Goal: Information Seeking & Learning: Check status

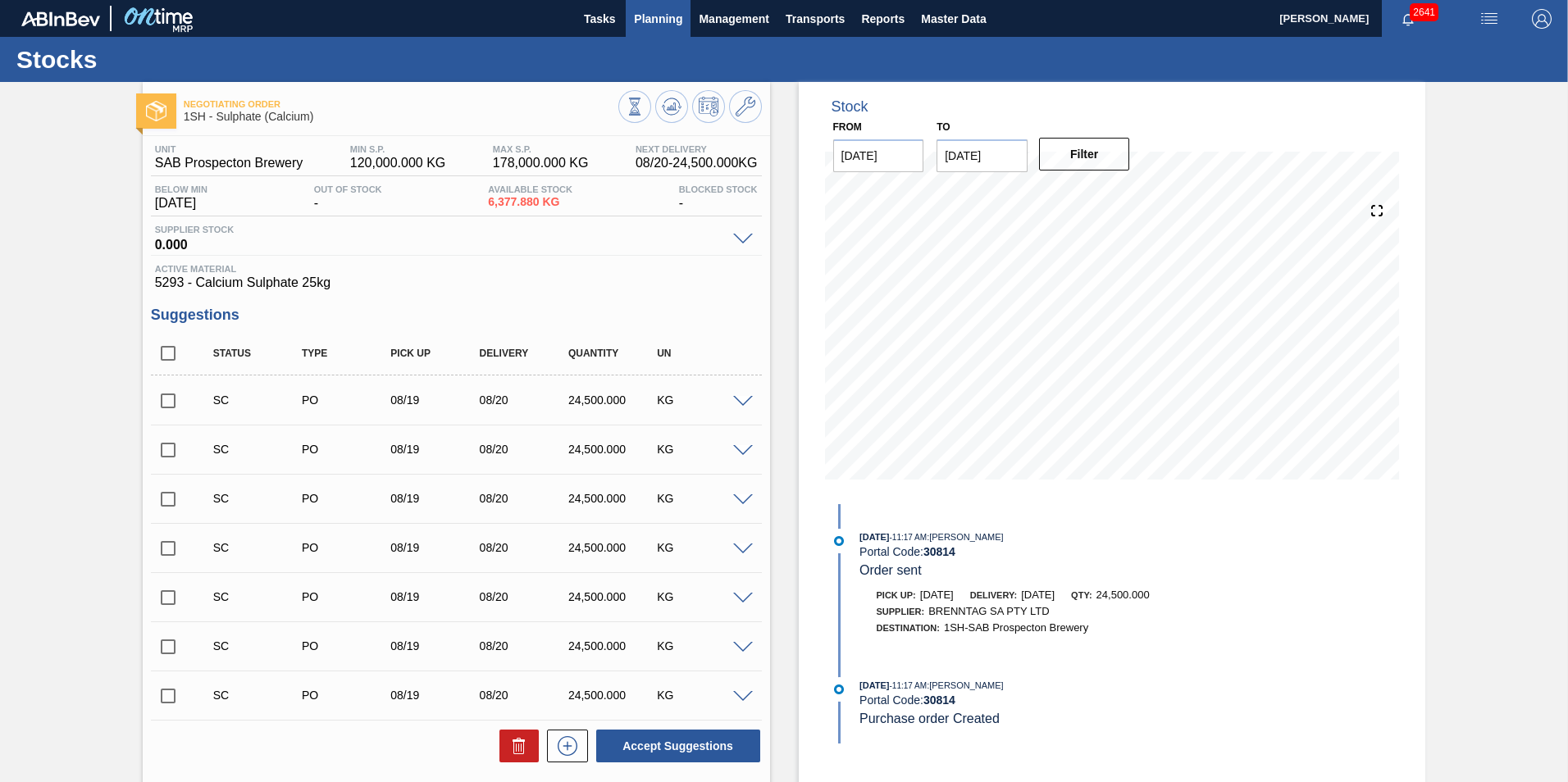
click at [657, 13] on span "Planning" at bounding box center [658, 19] width 48 height 20
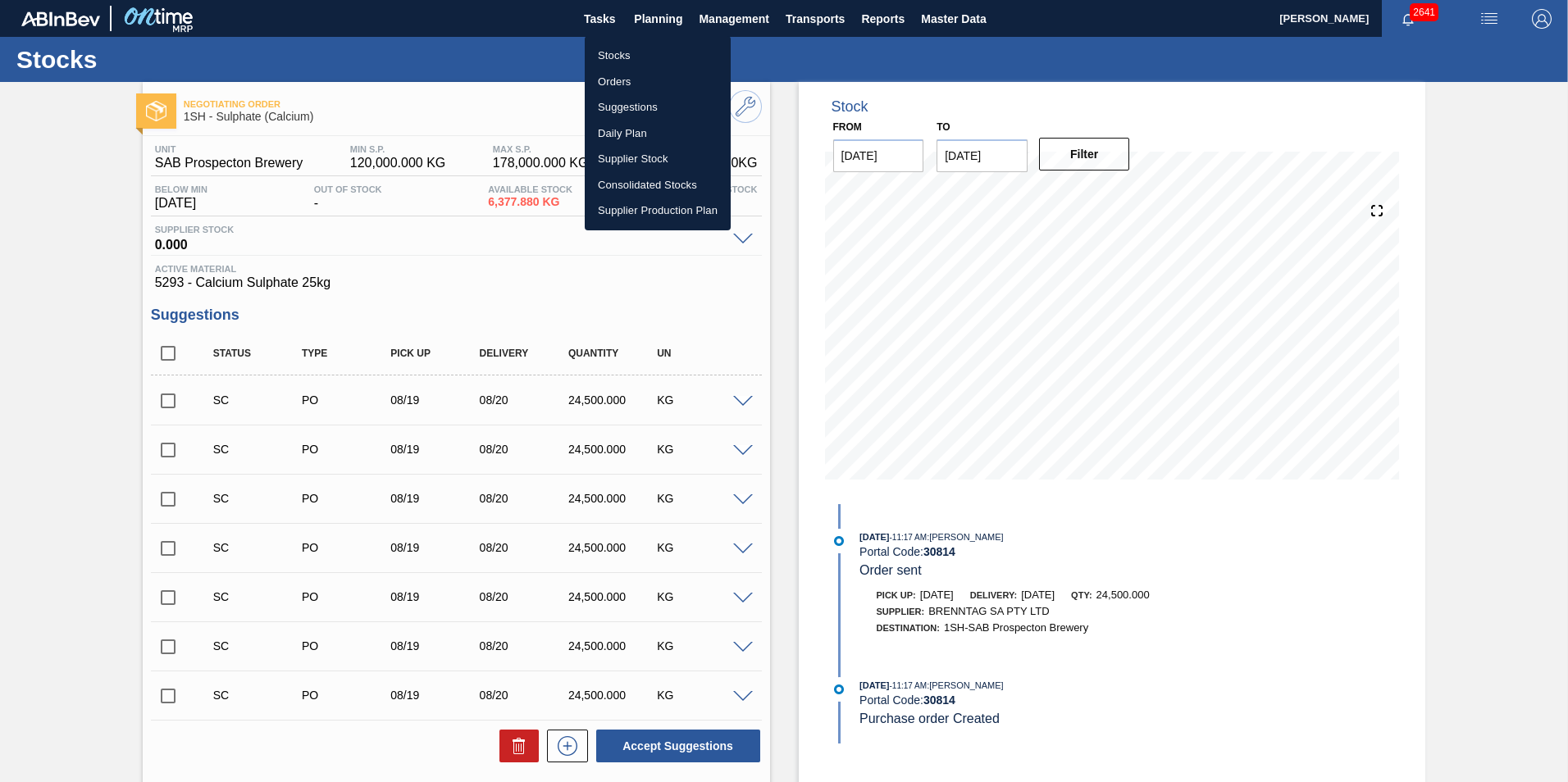
click at [626, 47] on li "Stocks" at bounding box center [658, 55] width 146 height 26
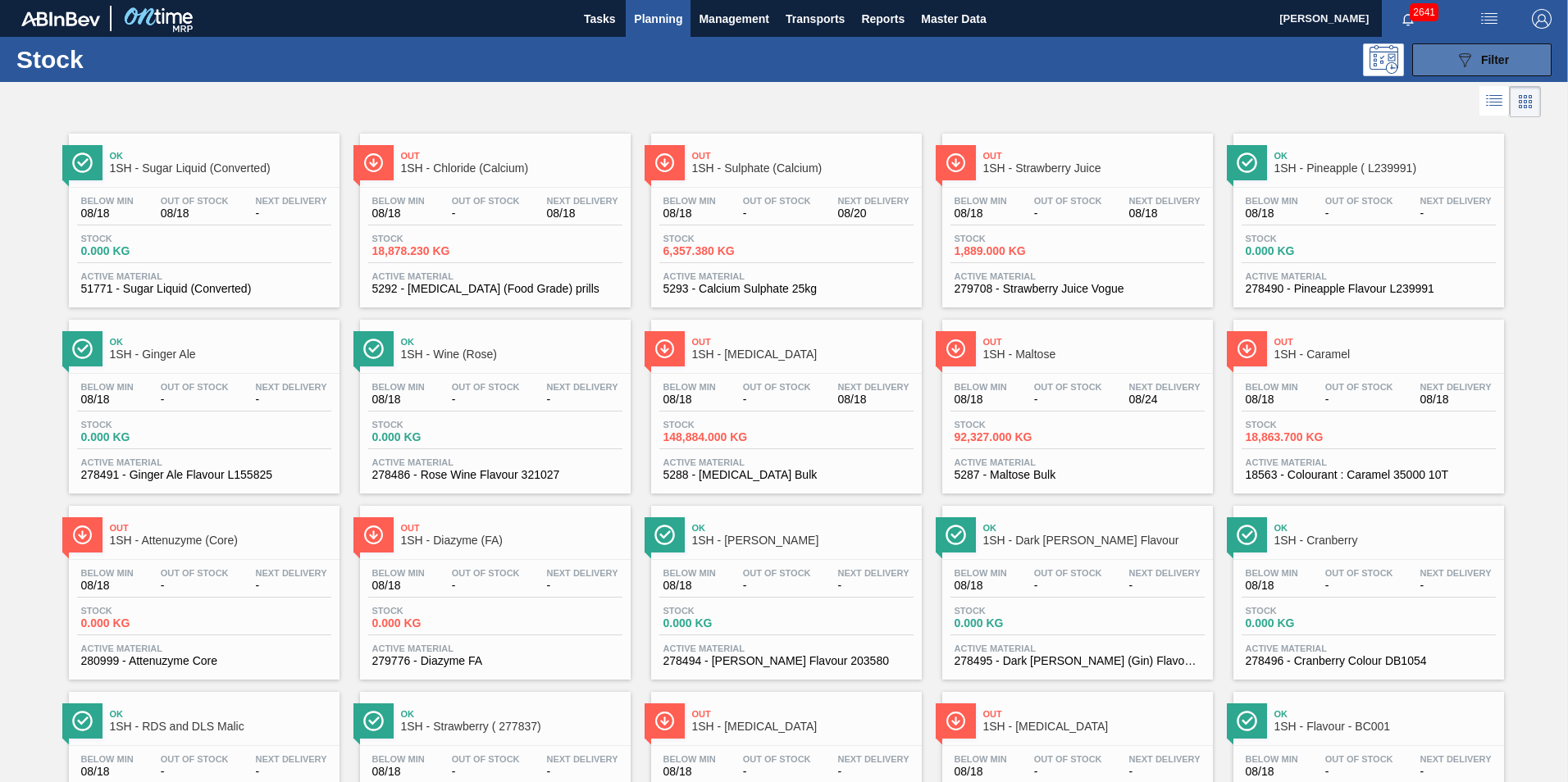
click at [1481, 50] on div "089F7B8B-B2A5-4AFE-B5C0-19BA573D28AC Filter" at bounding box center [1481, 60] width 54 height 20
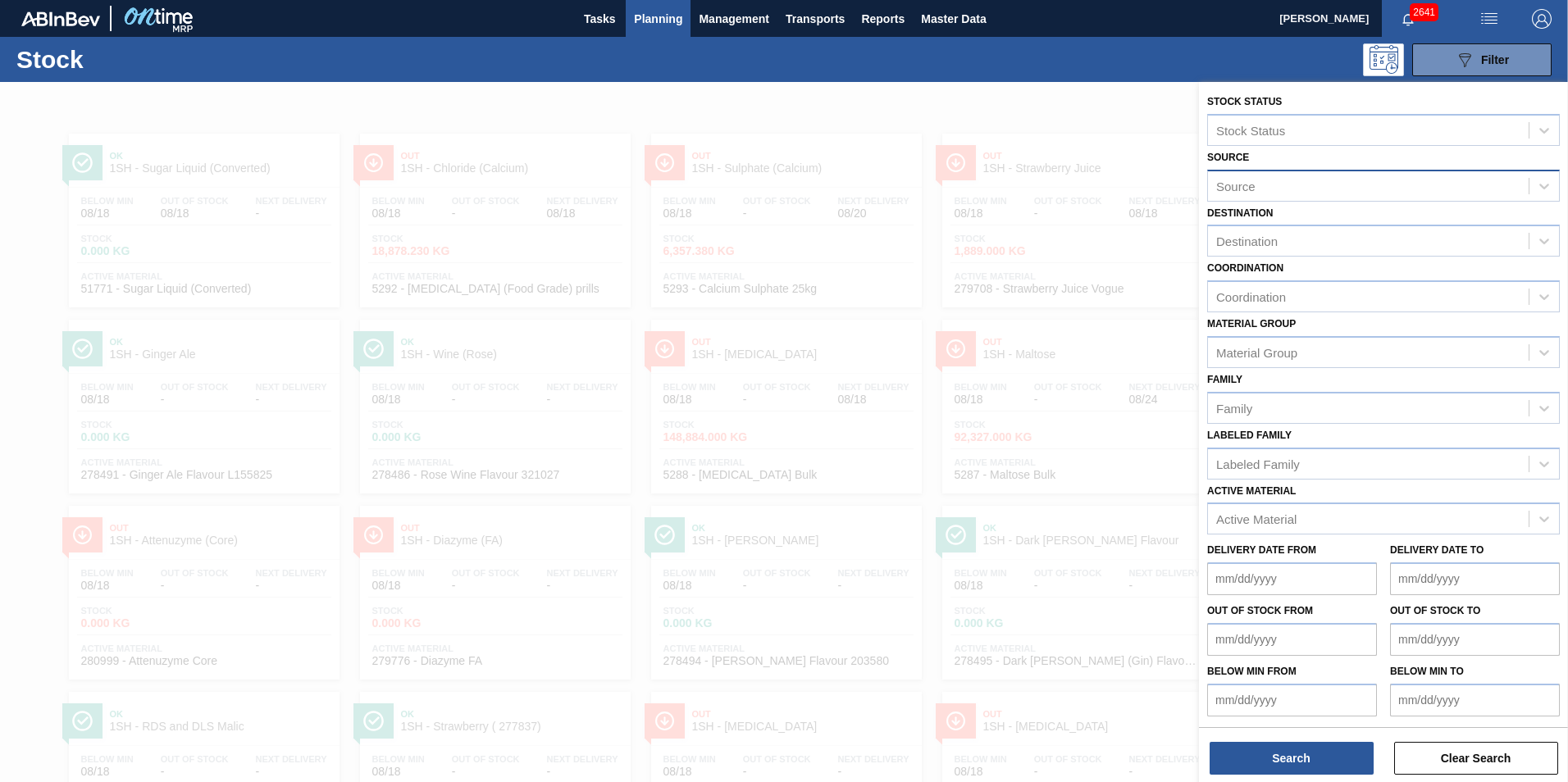
click at [1232, 185] on div "Source" at bounding box center [1235, 185] width 39 height 14
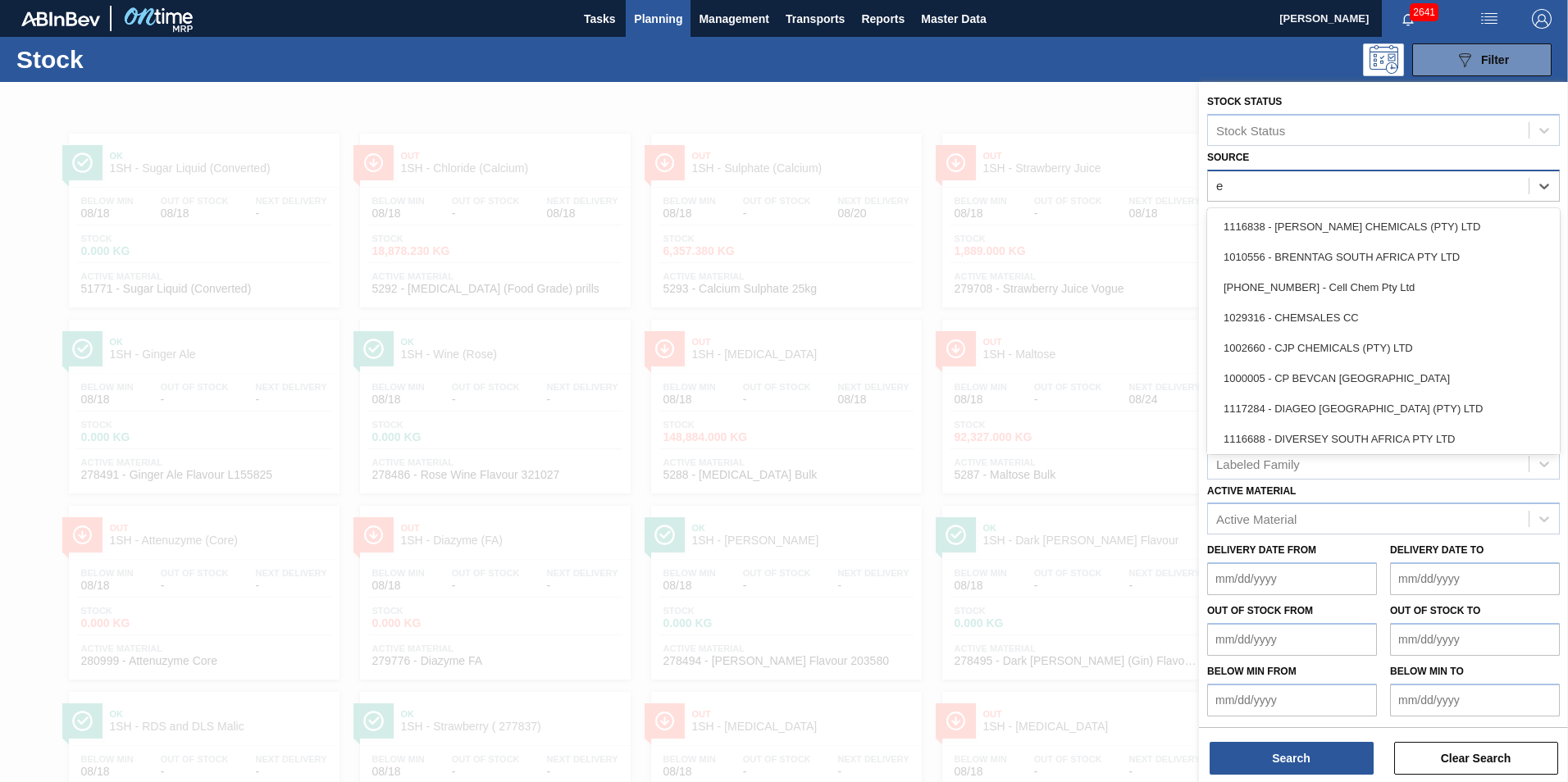
type input "eu"
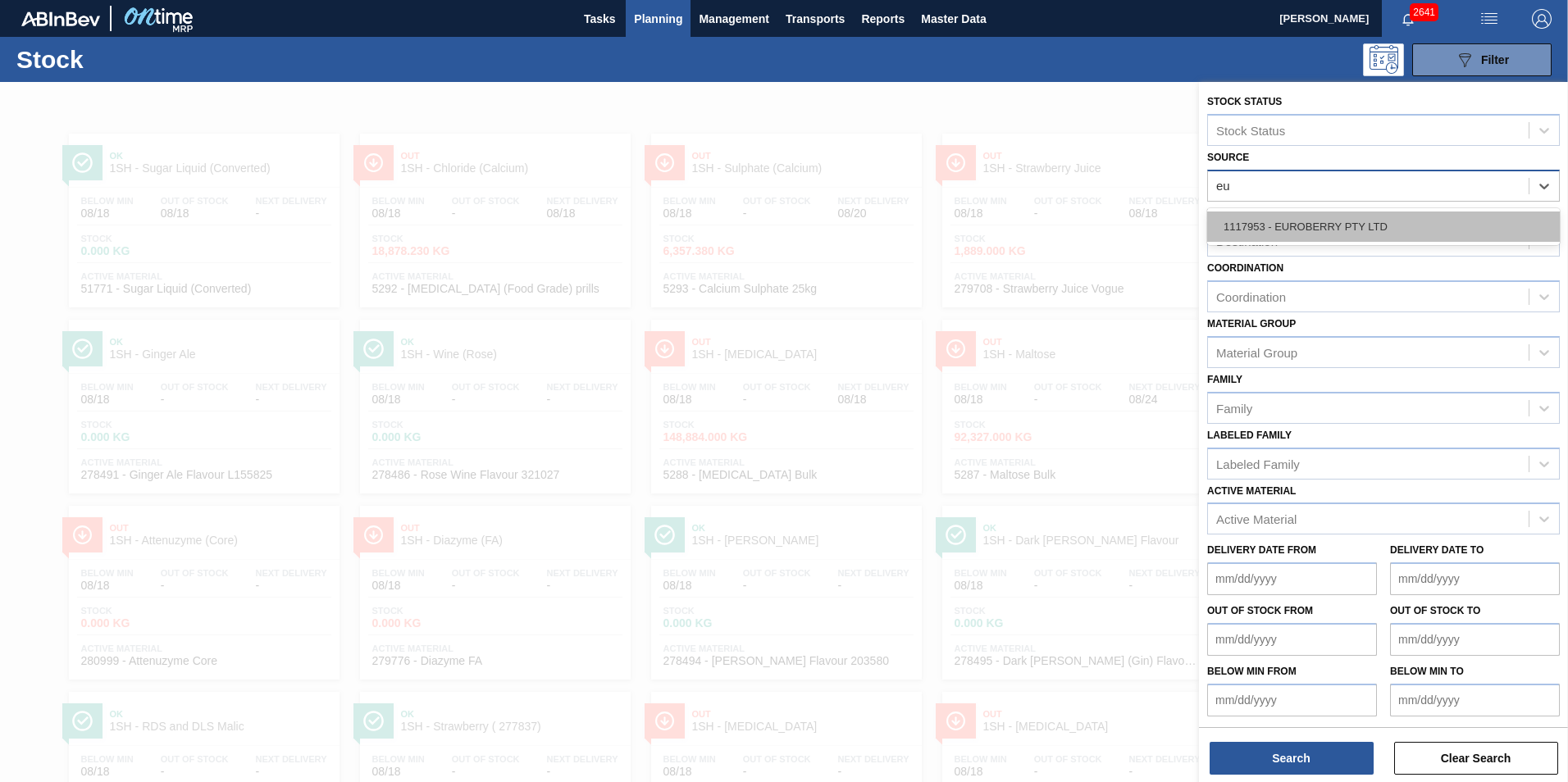
click at [1352, 231] on div "1117953 - EUROBERRY PTY LTD" at bounding box center [1383, 226] width 353 height 30
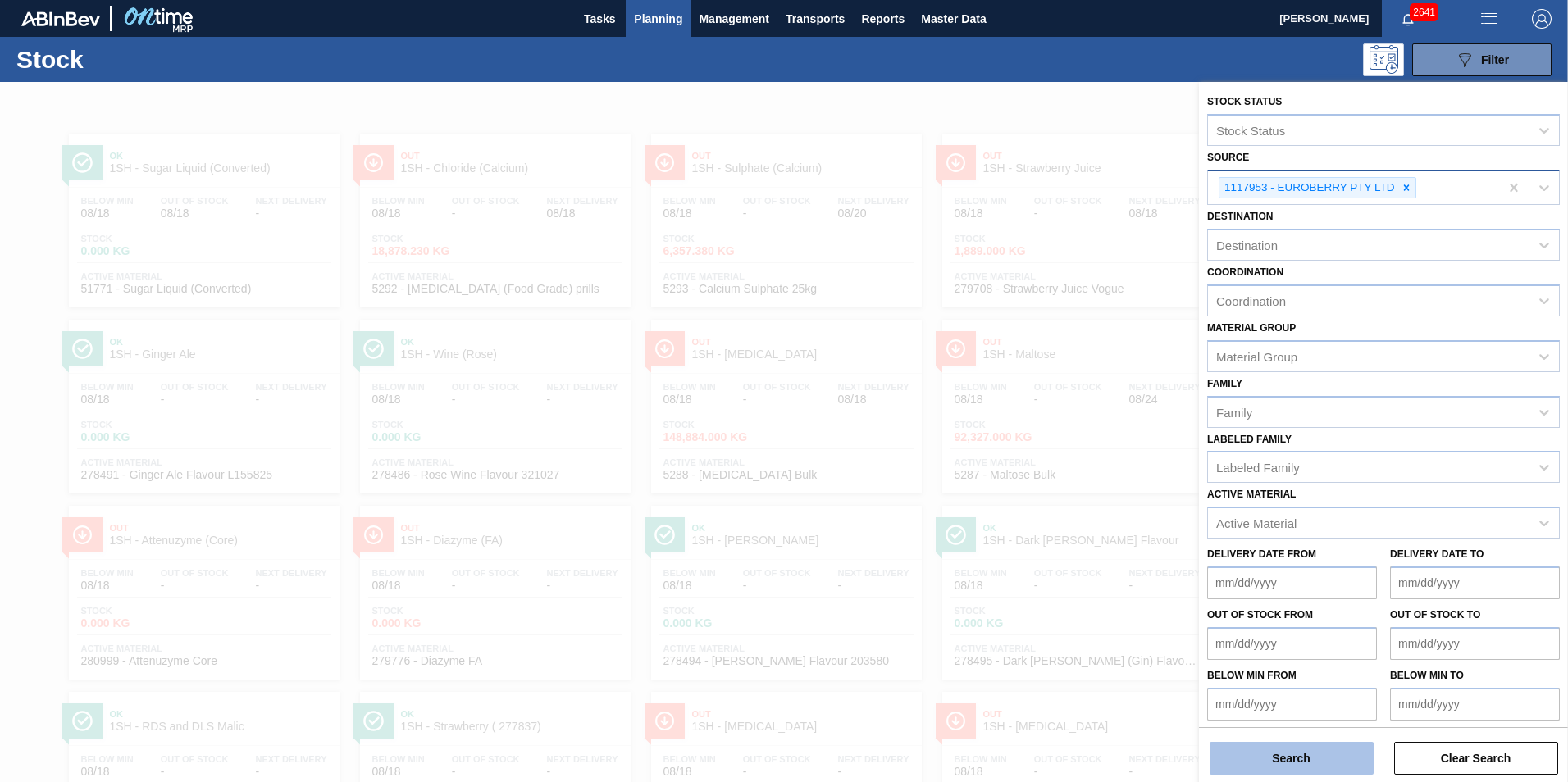
click at [1339, 761] on button "Search" at bounding box center [1292, 758] width 164 height 33
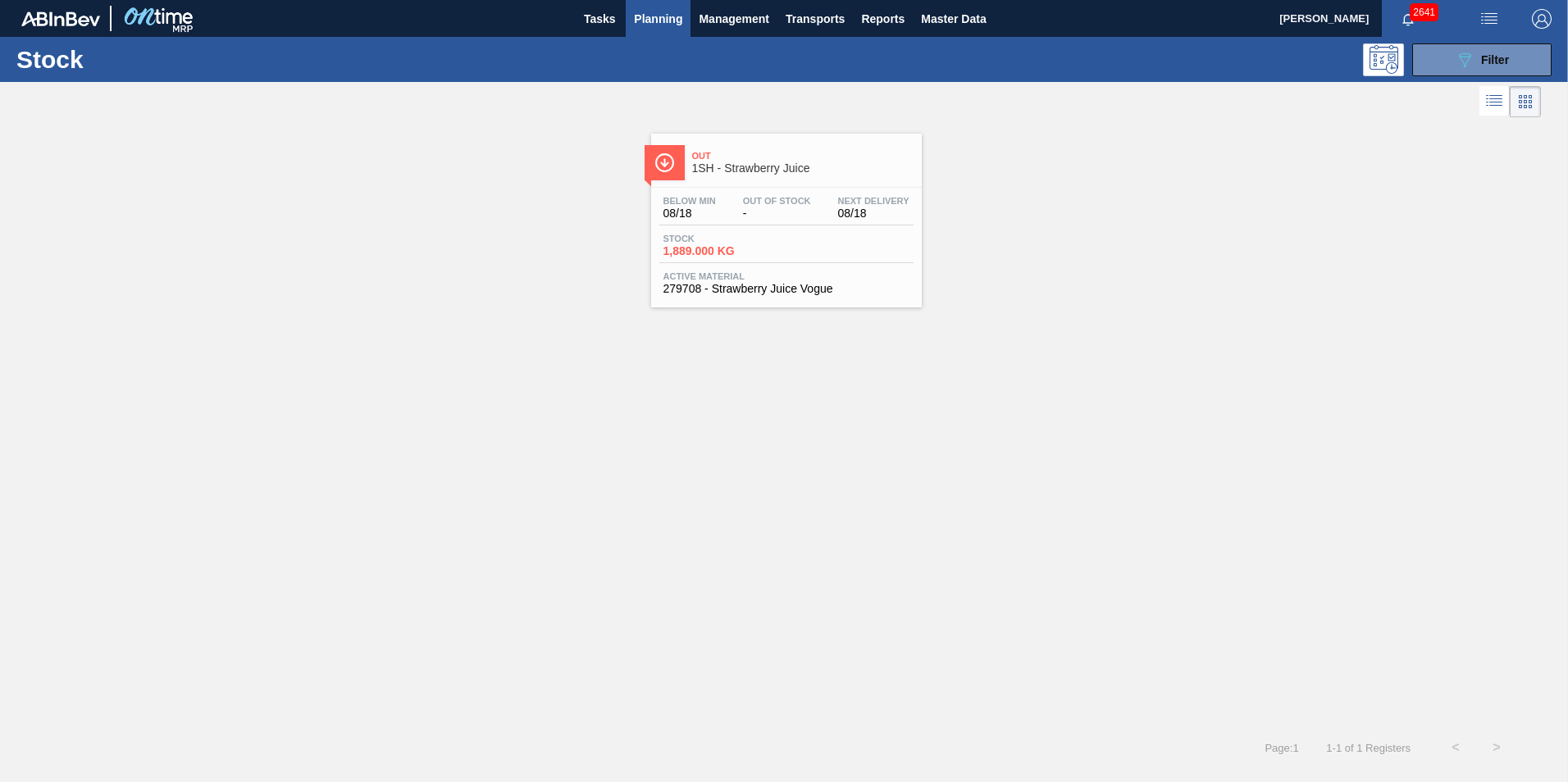
click at [758, 167] on span "1SH - Strawberry Juice" at bounding box center [802, 168] width 221 height 13
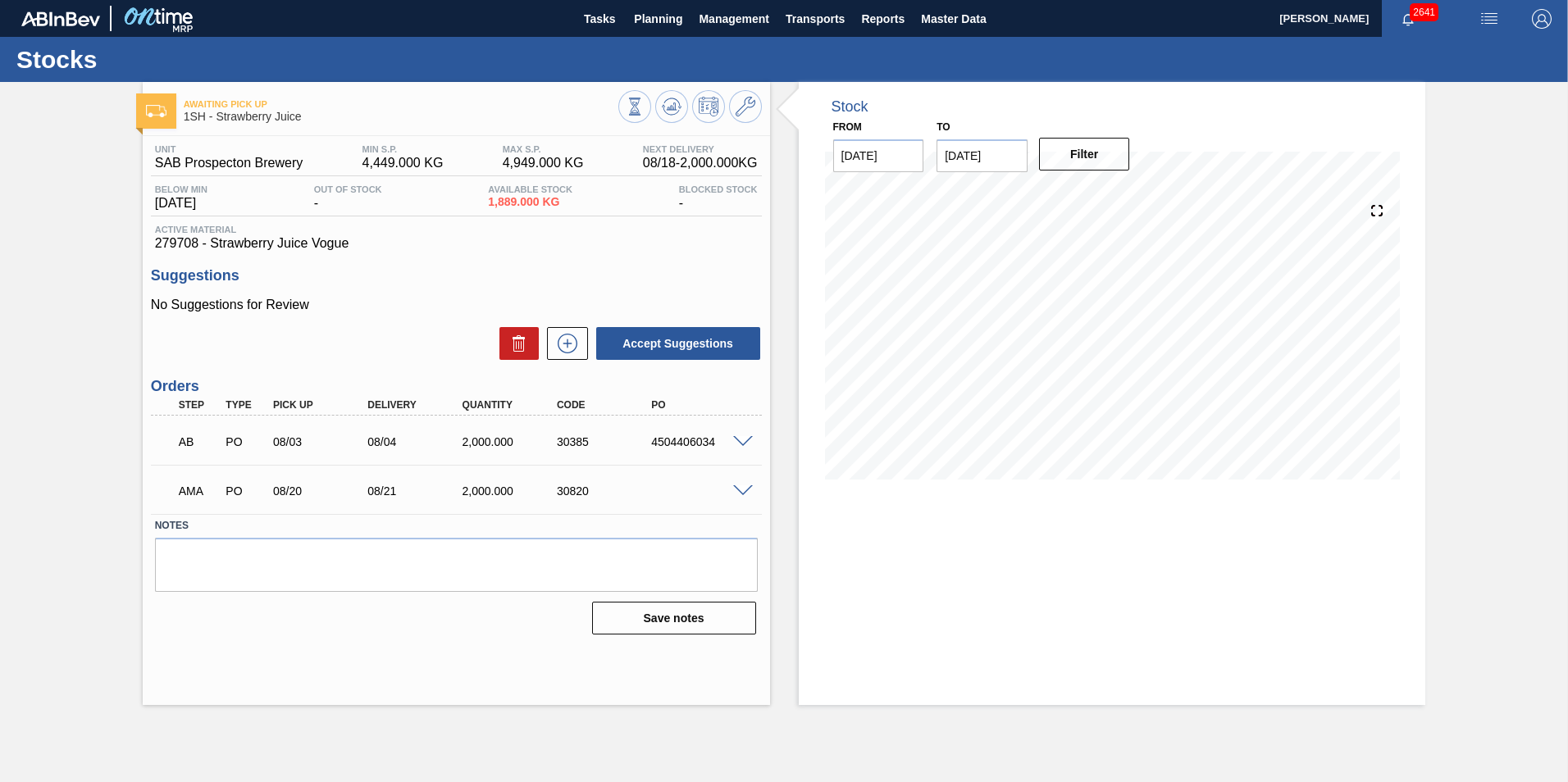
click at [739, 491] on span at bounding box center [743, 492] width 20 height 13
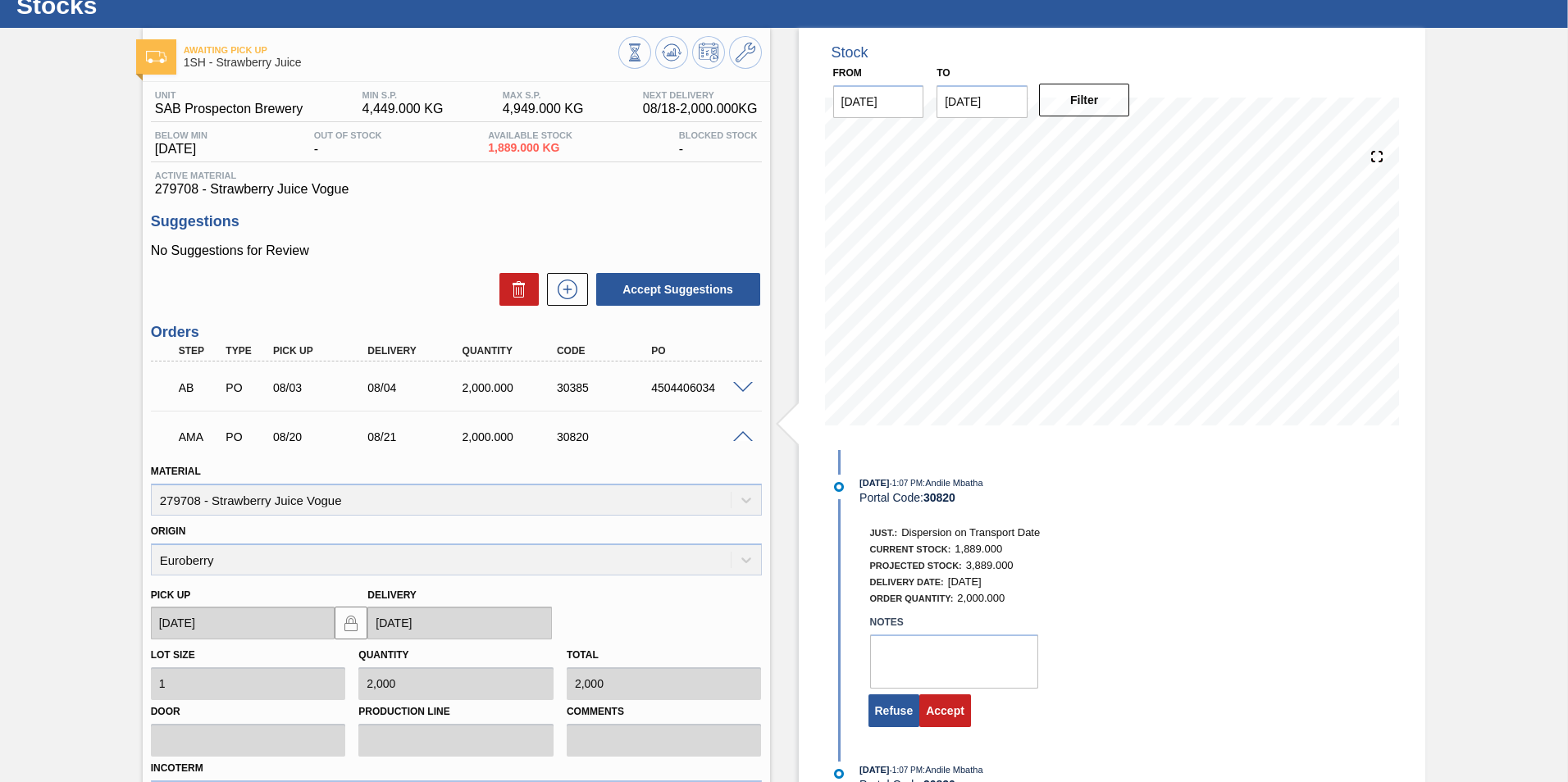
scroll to position [164, 0]
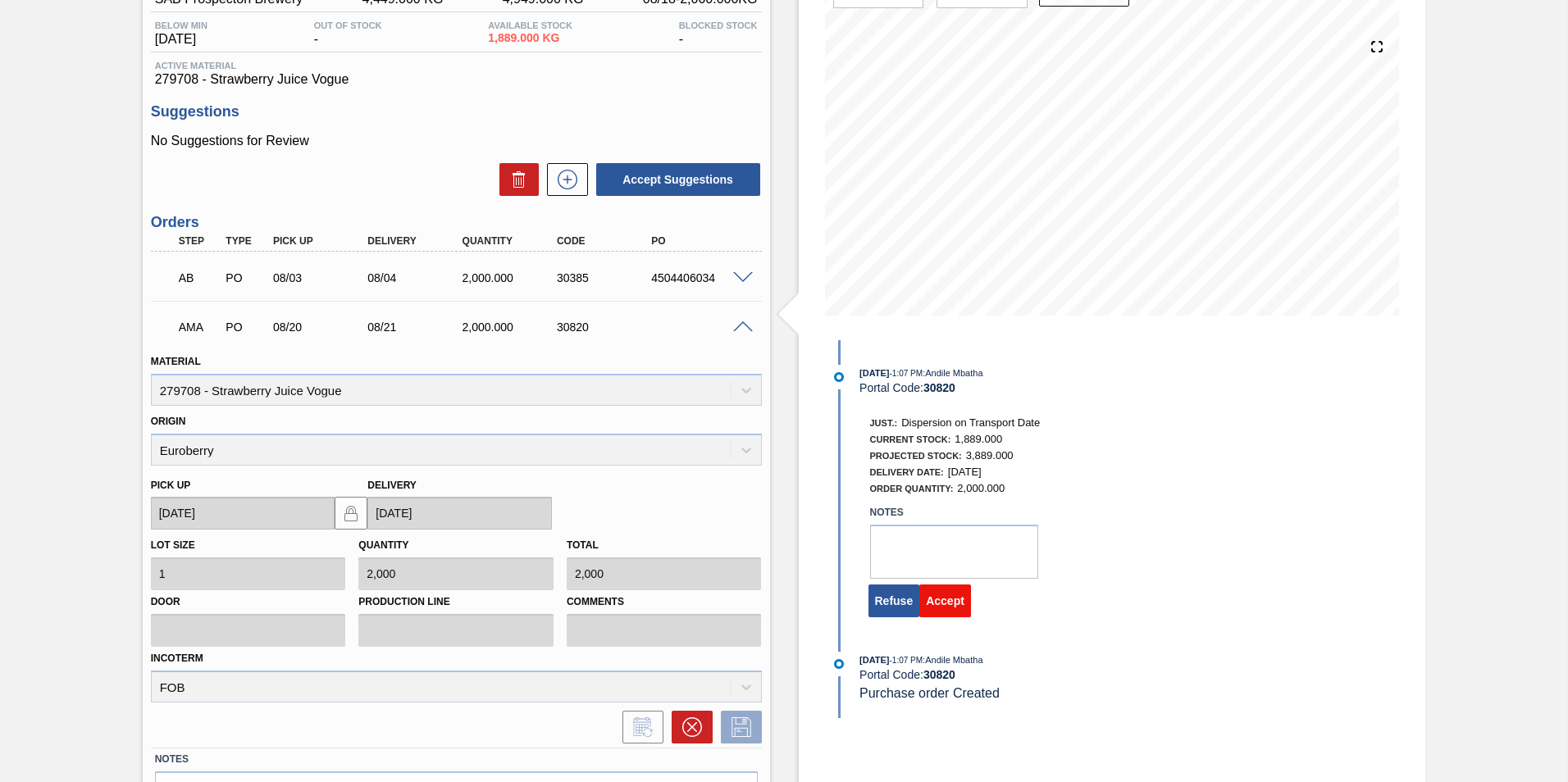
click at [952, 599] on button "Accept" at bounding box center [945, 601] width 52 height 33
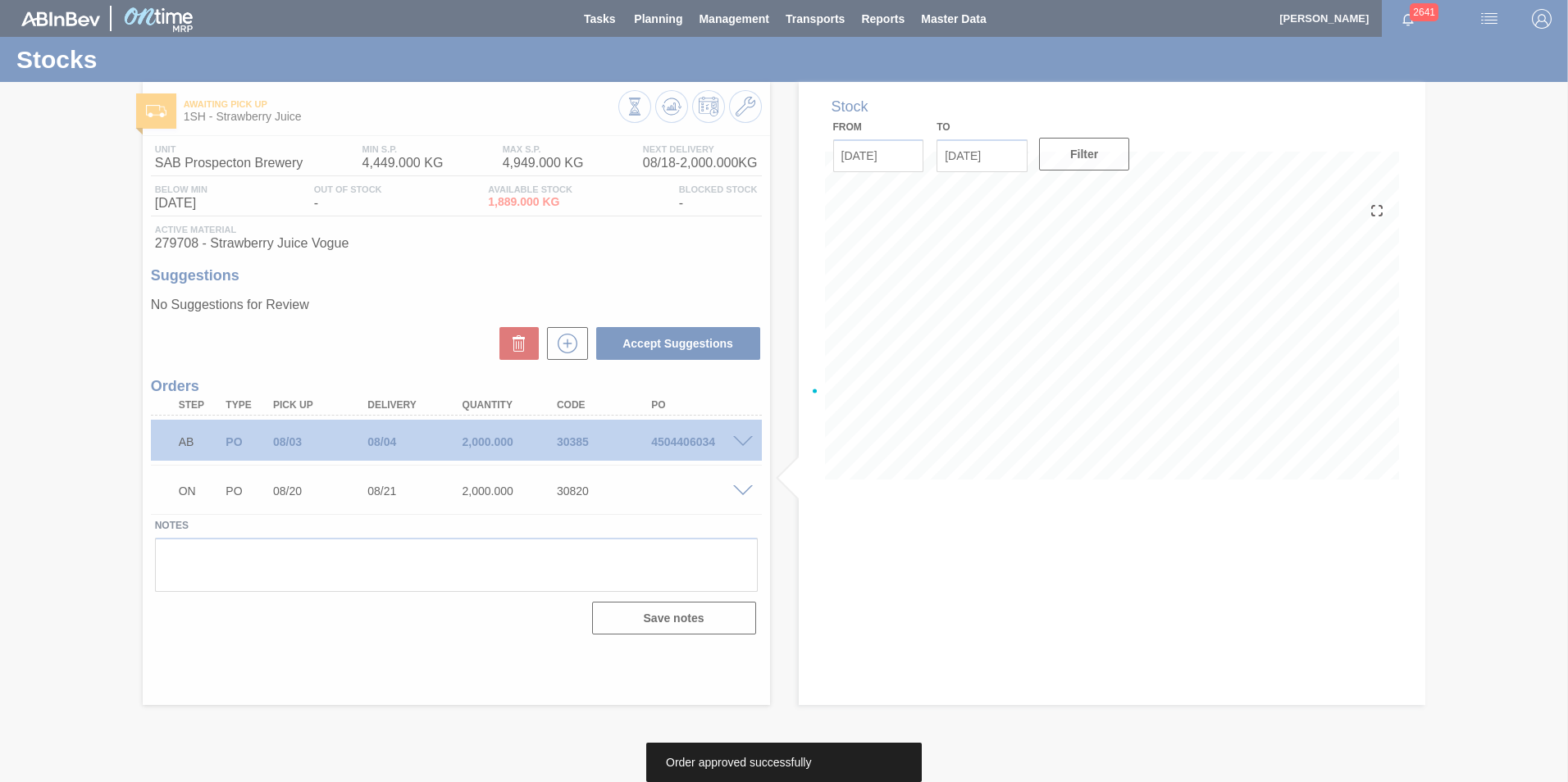
scroll to position [0, 0]
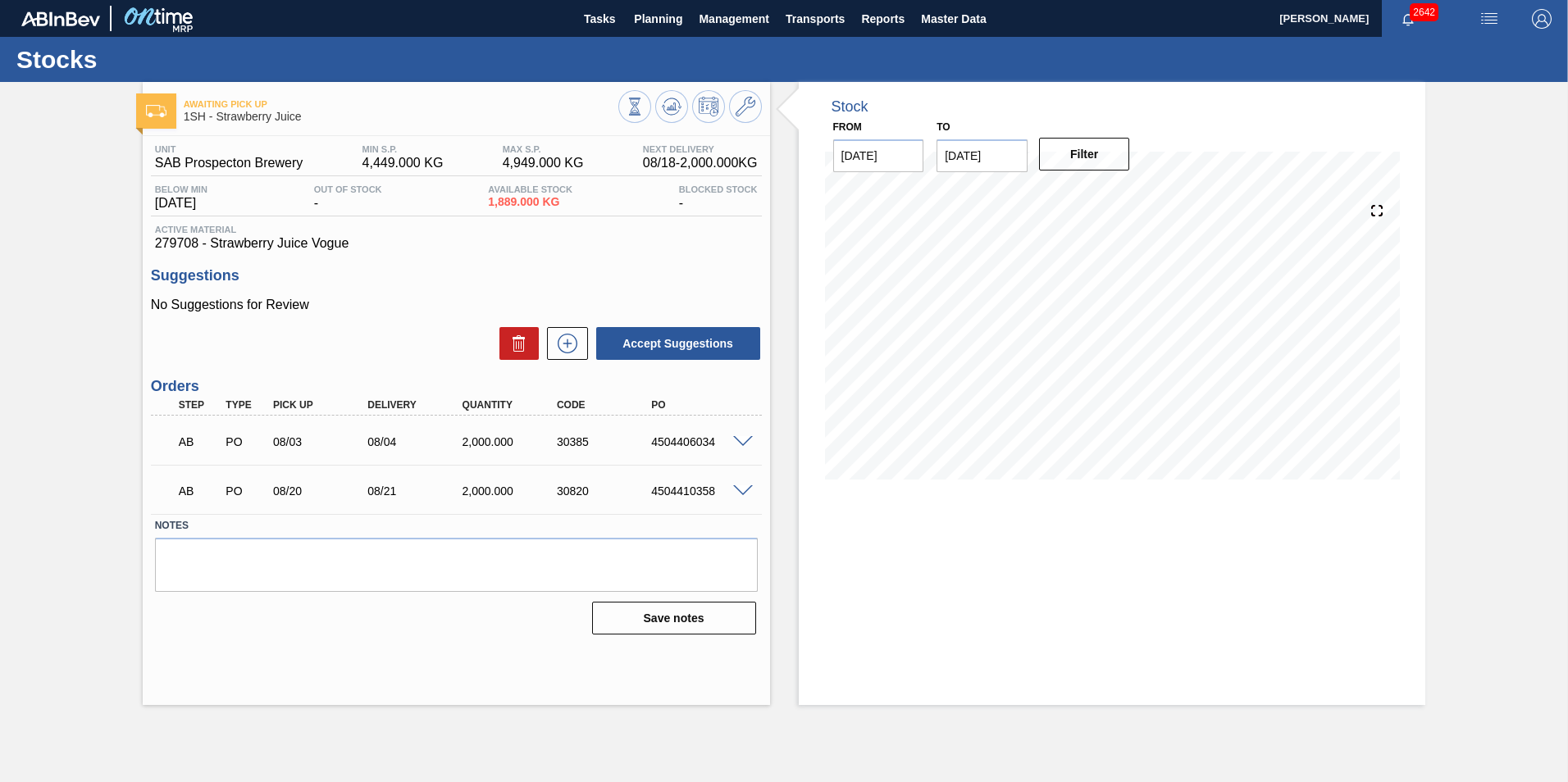
click at [742, 443] on span at bounding box center [743, 443] width 20 height 13
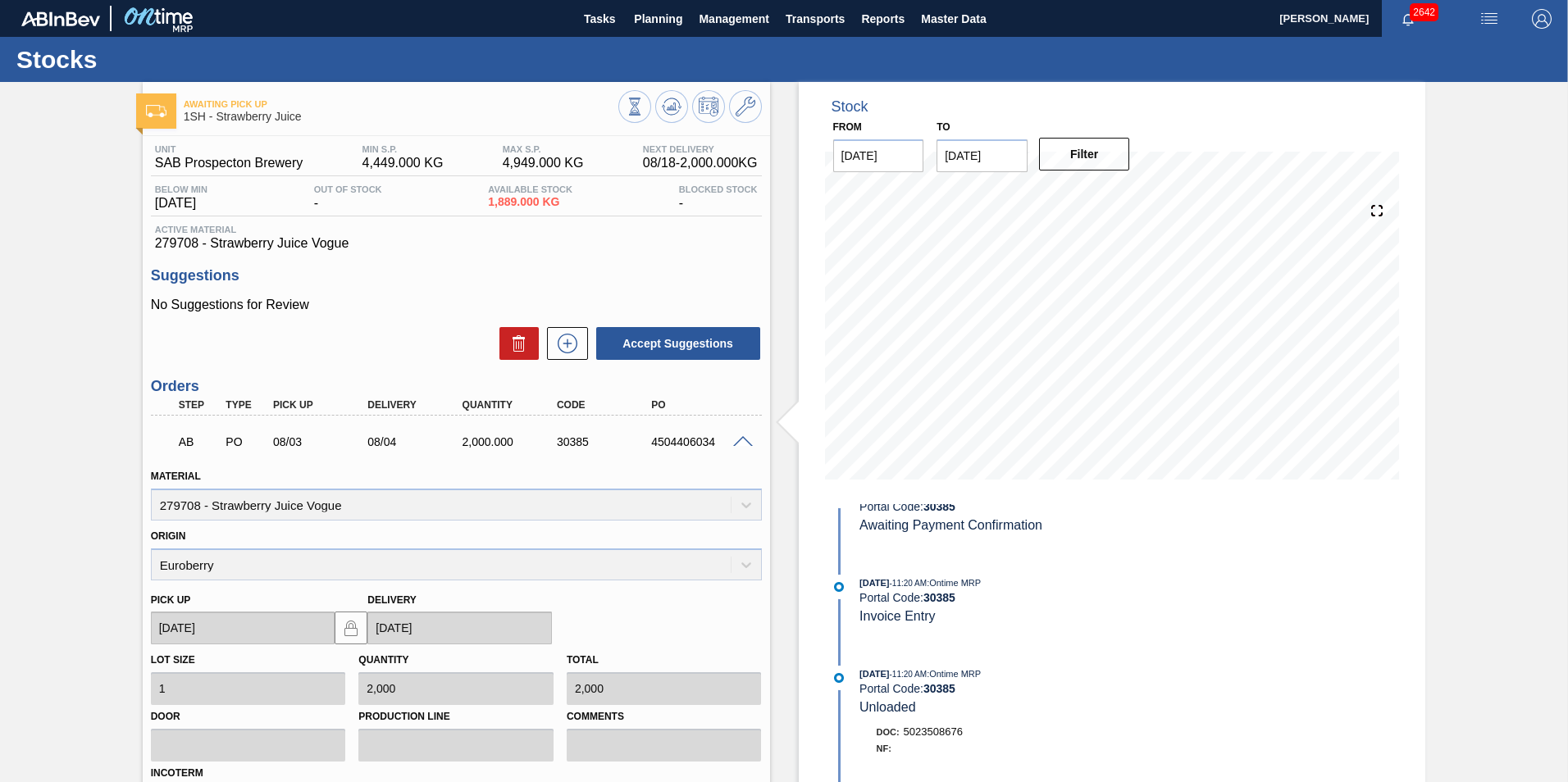
scroll to position [82, 0]
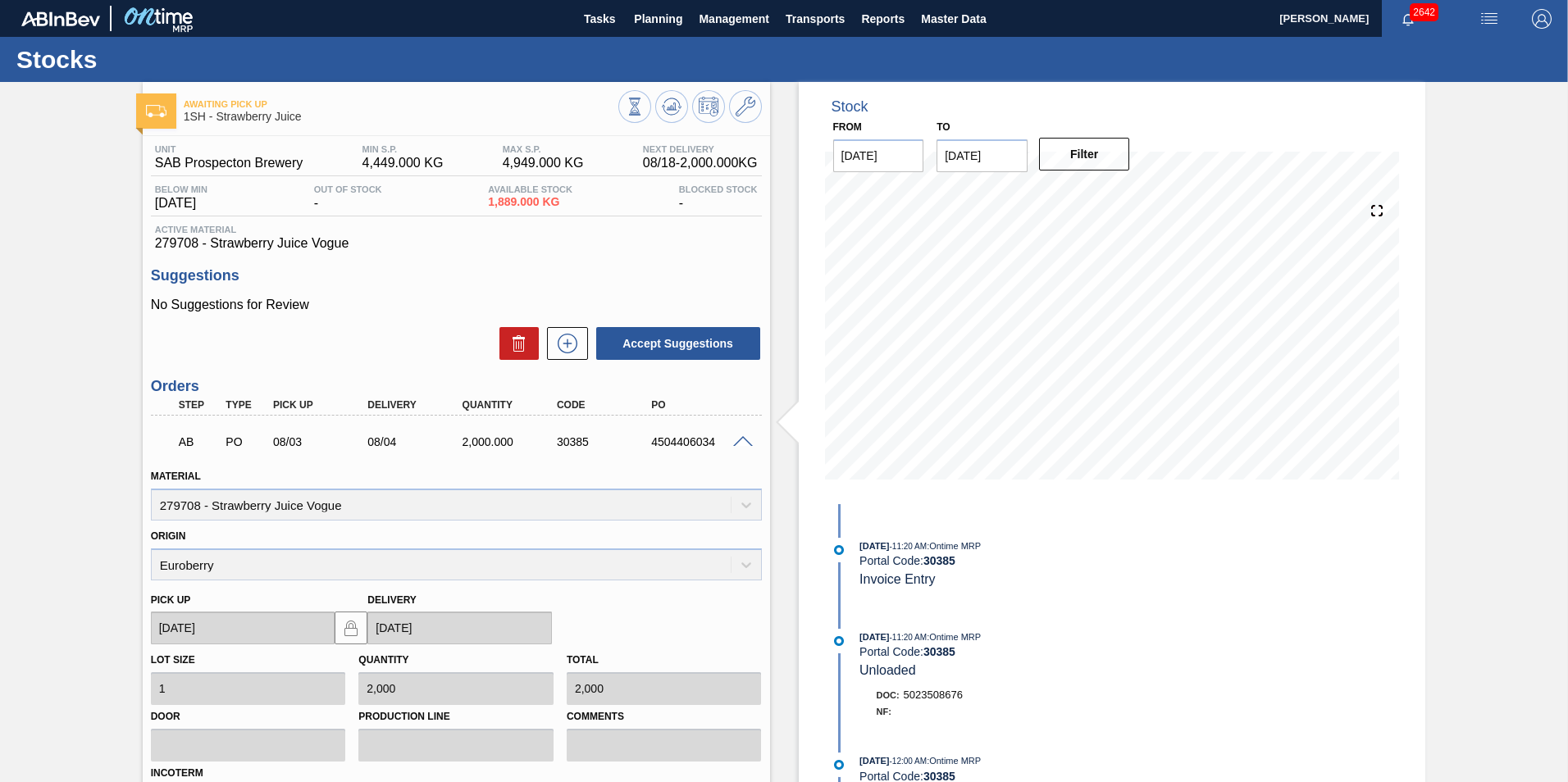
click at [739, 439] on span at bounding box center [743, 443] width 20 height 13
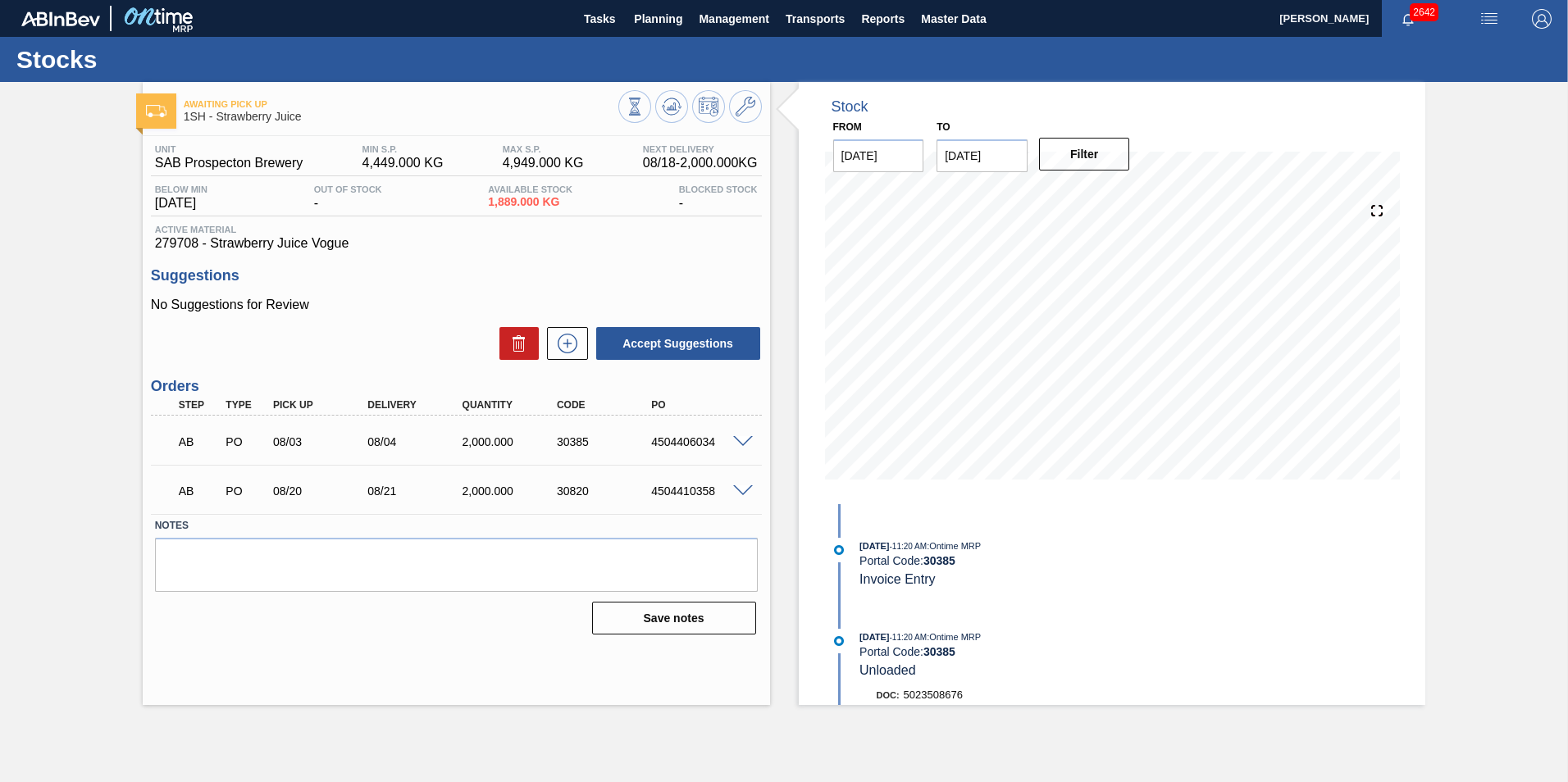
click at [744, 441] on span at bounding box center [743, 443] width 20 height 13
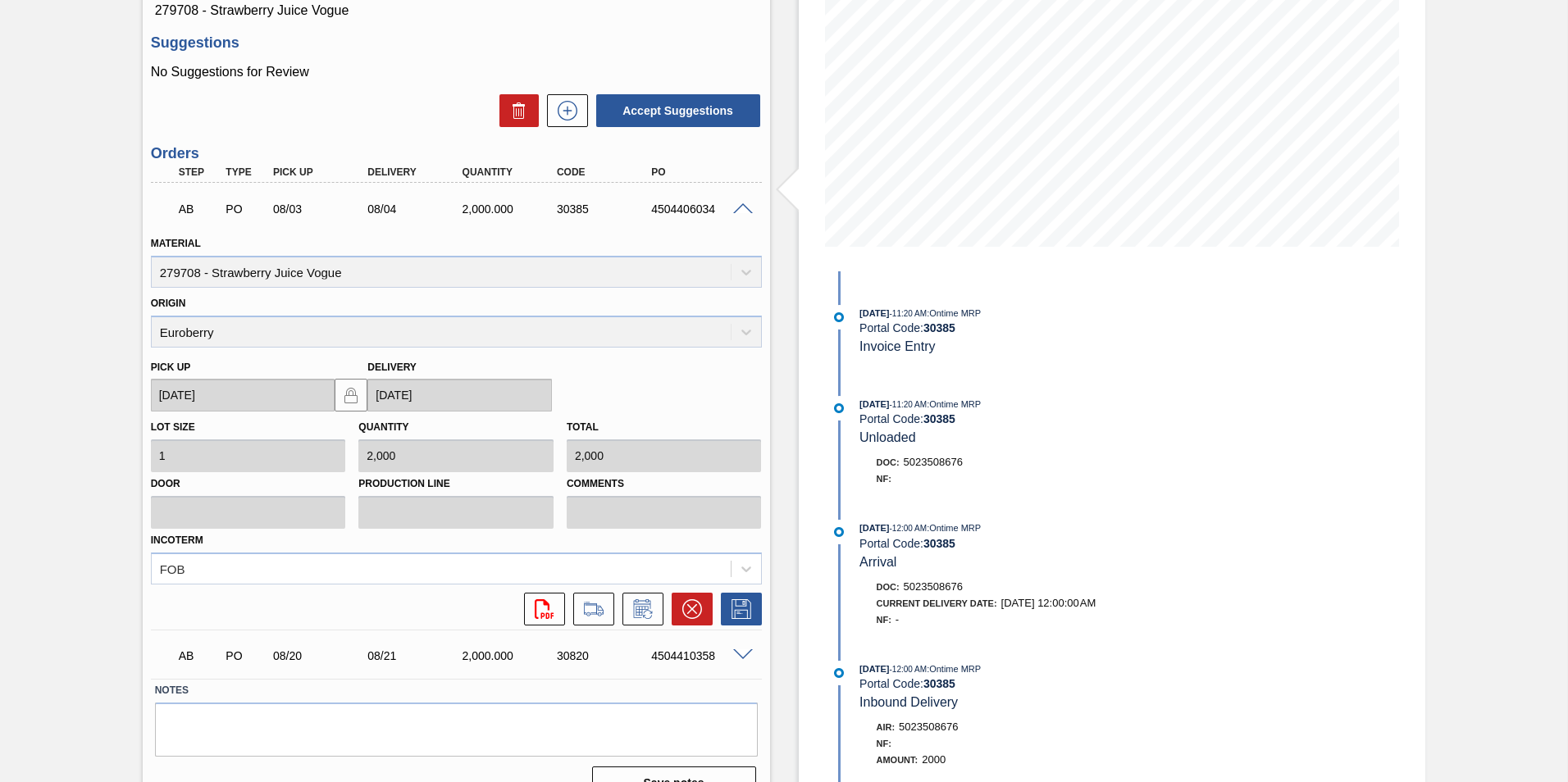
scroll to position [264, 0]
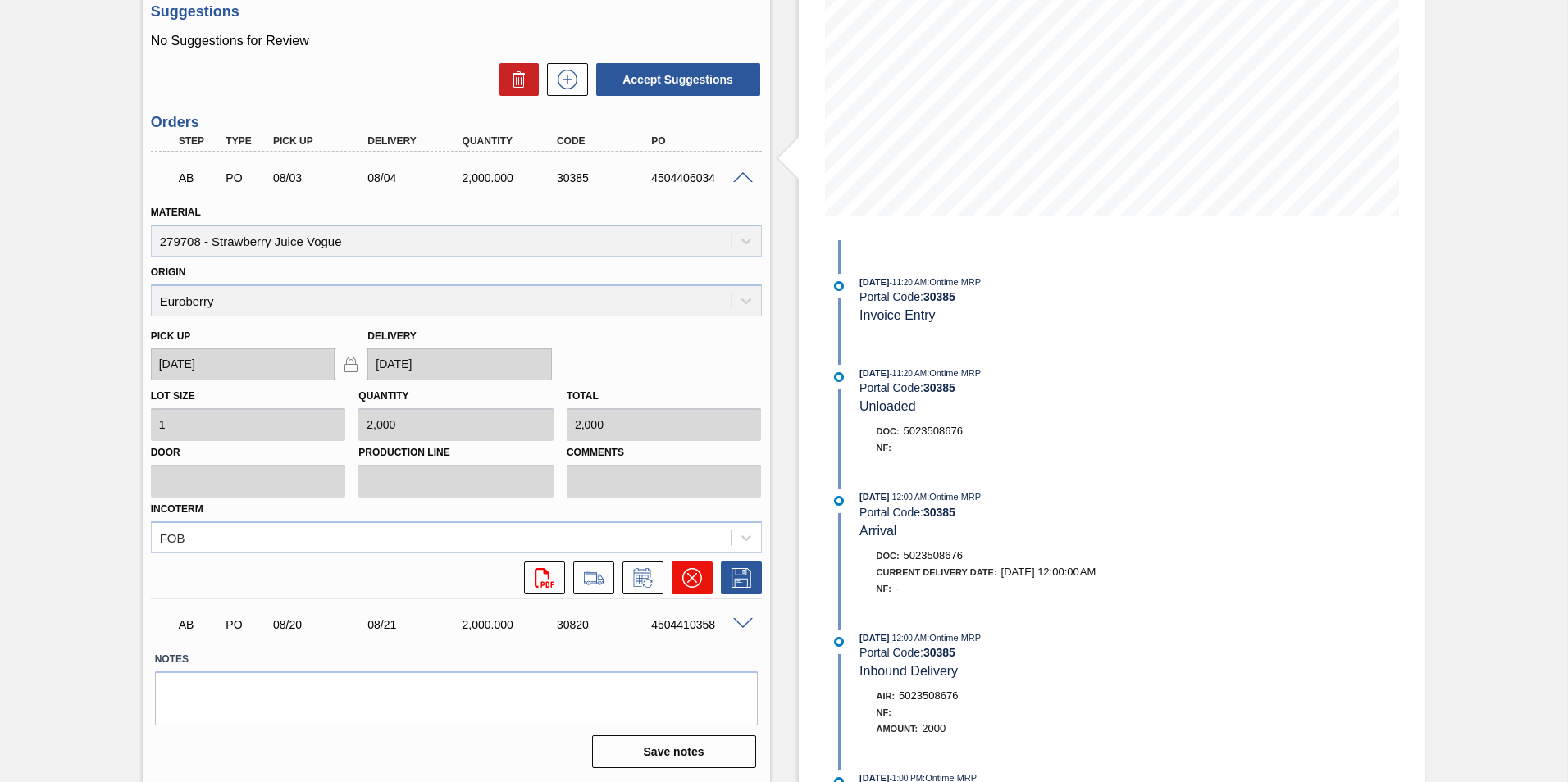
click at [689, 576] on icon at bounding box center [691, 577] width 10 height 10
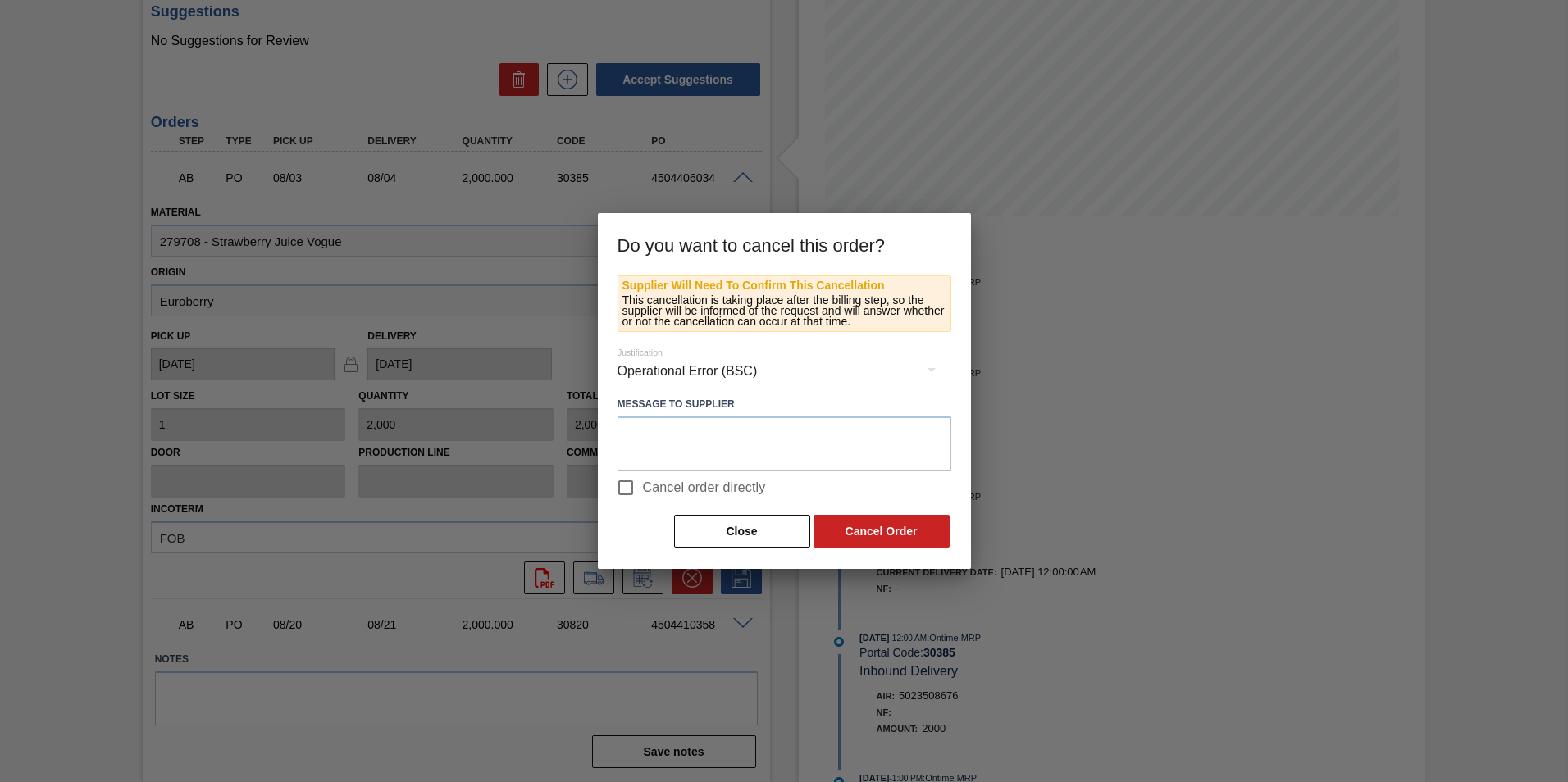
click at [1195, 473] on div at bounding box center [784, 391] width 1568 height 782
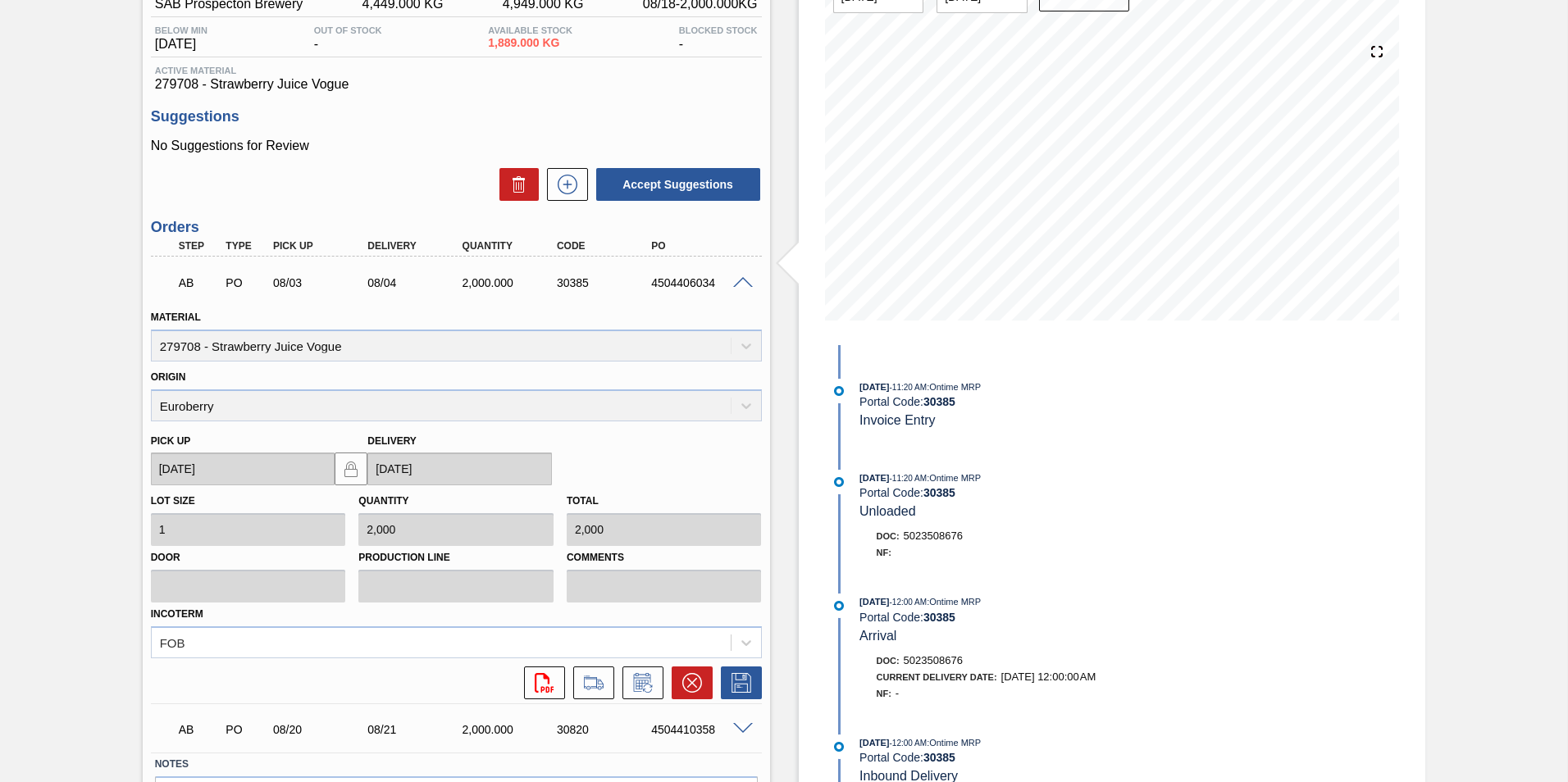
scroll to position [0, 0]
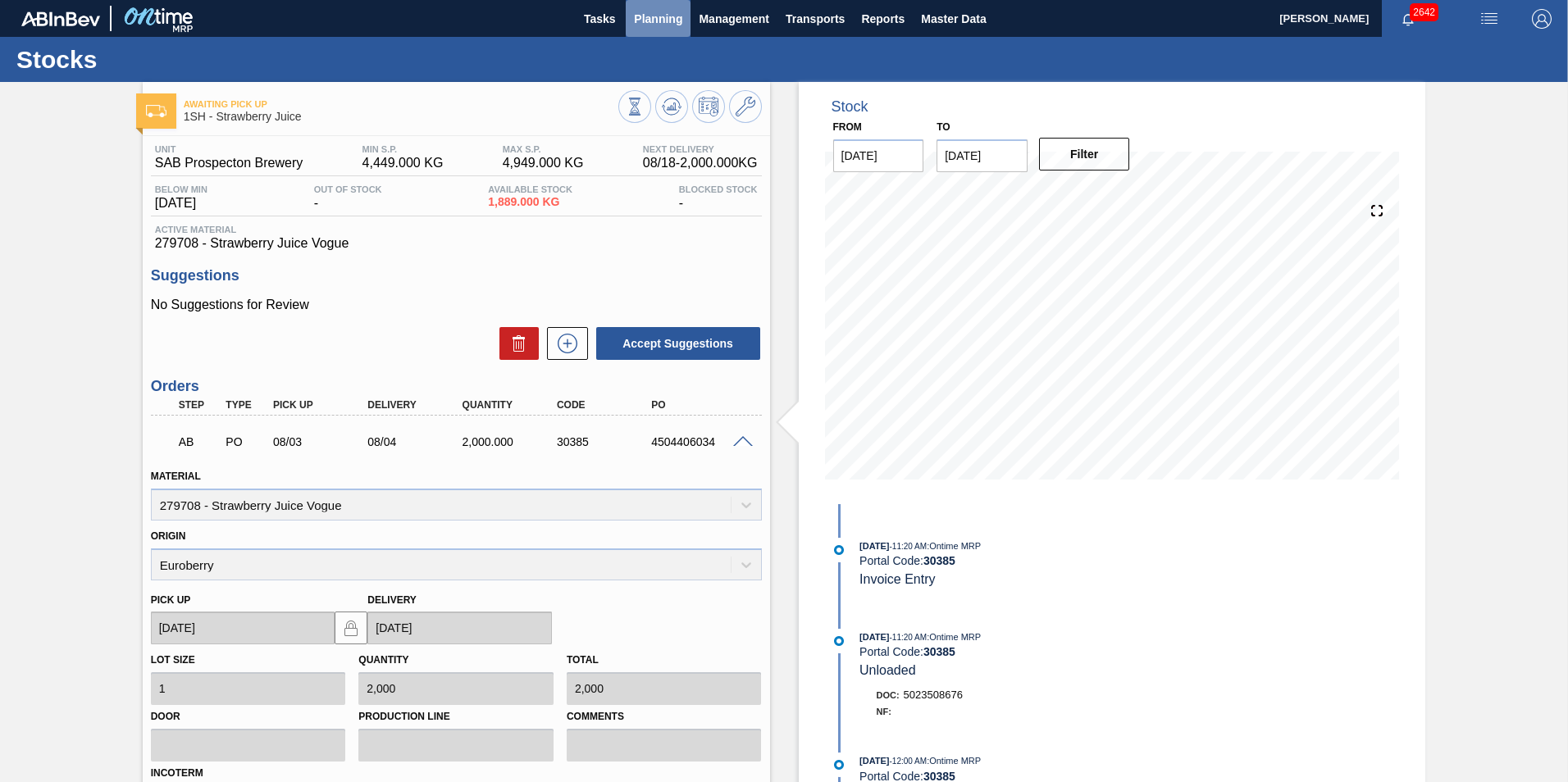
click at [661, 15] on span "Planning" at bounding box center [658, 19] width 48 height 20
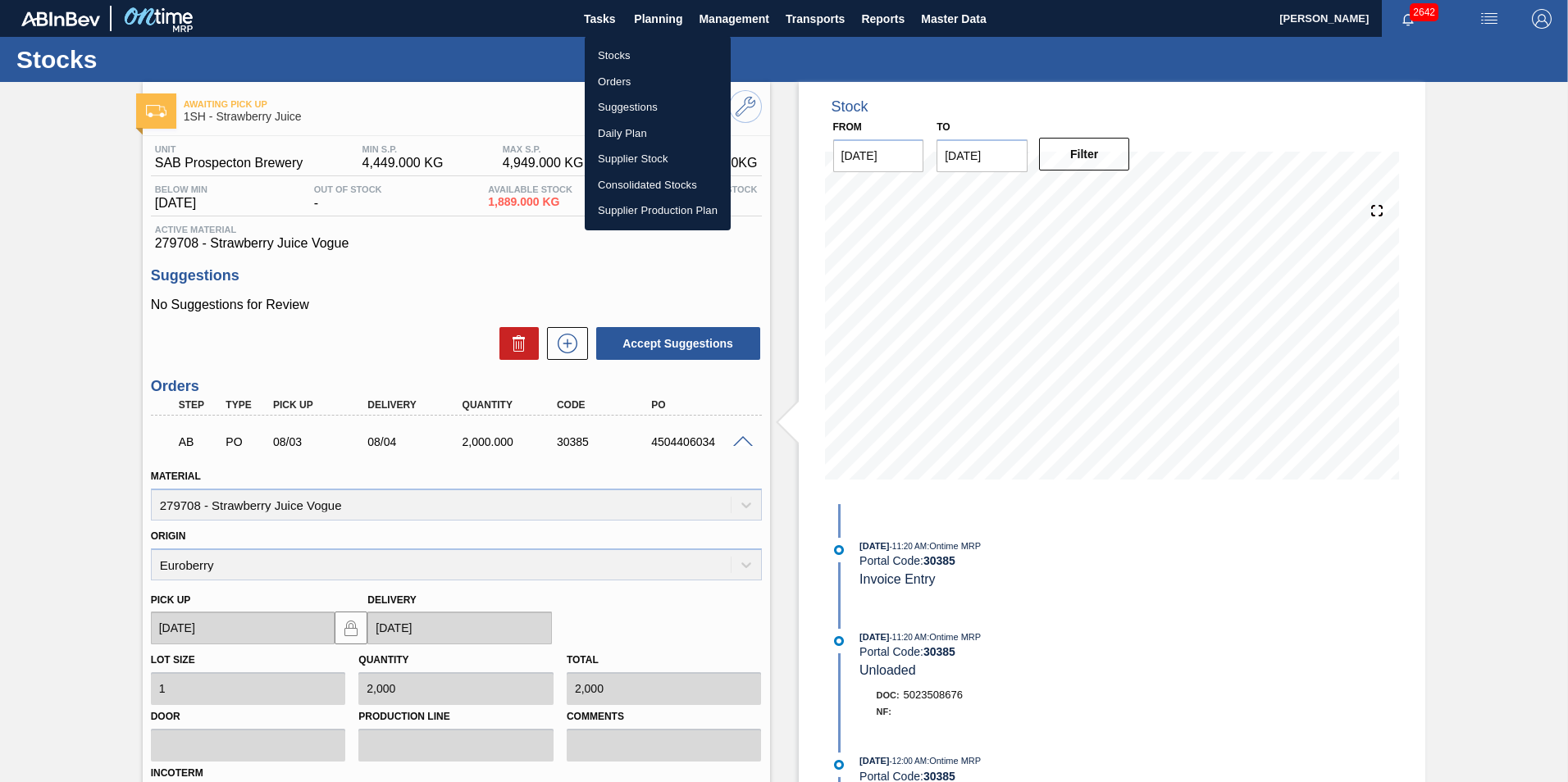
click at [617, 52] on li "Stocks" at bounding box center [658, 55] width 146 height 26
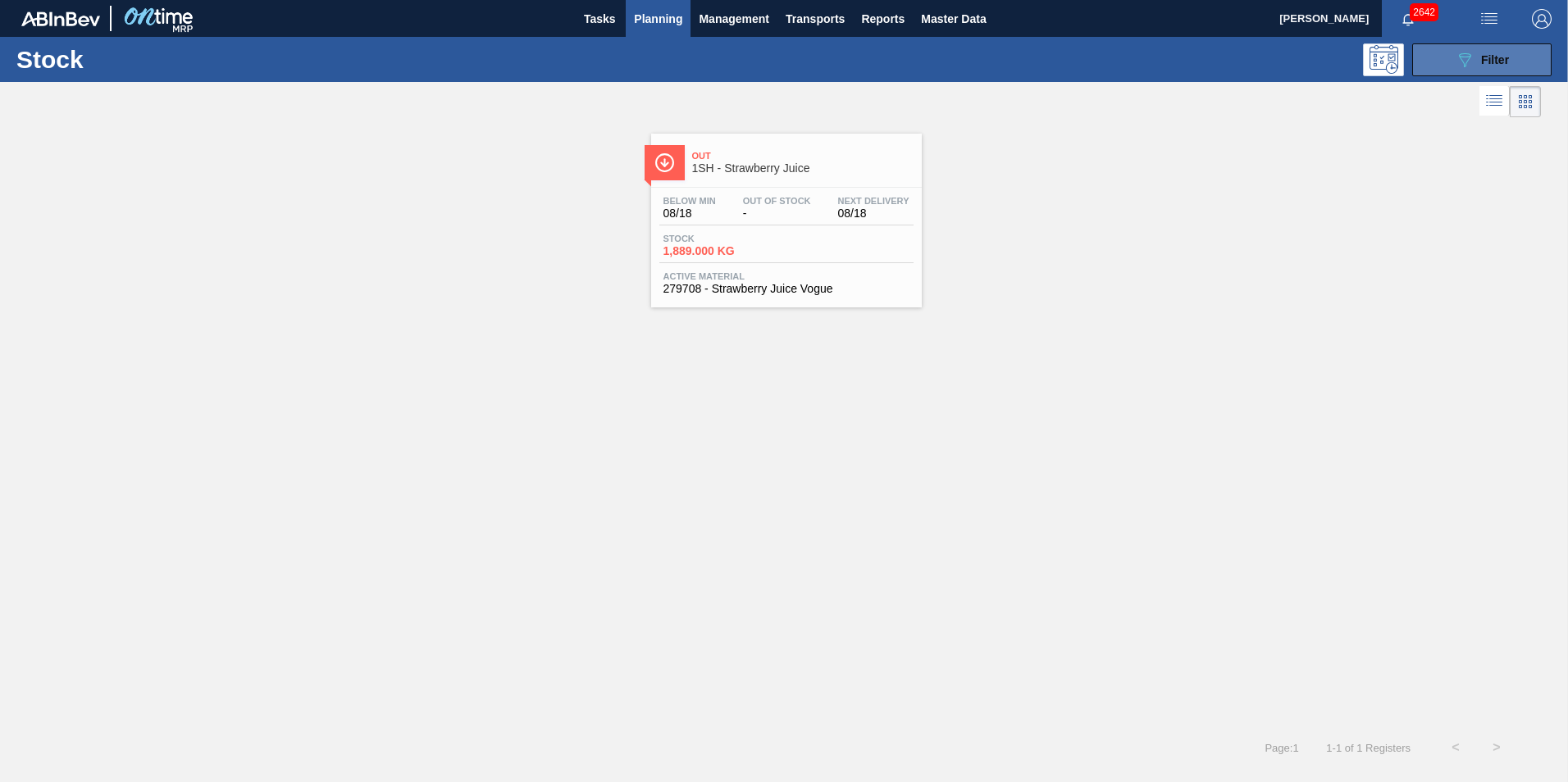
click at [1495, 55] on span "Filter" at bounding box center [1494, 60] width 28 height 13
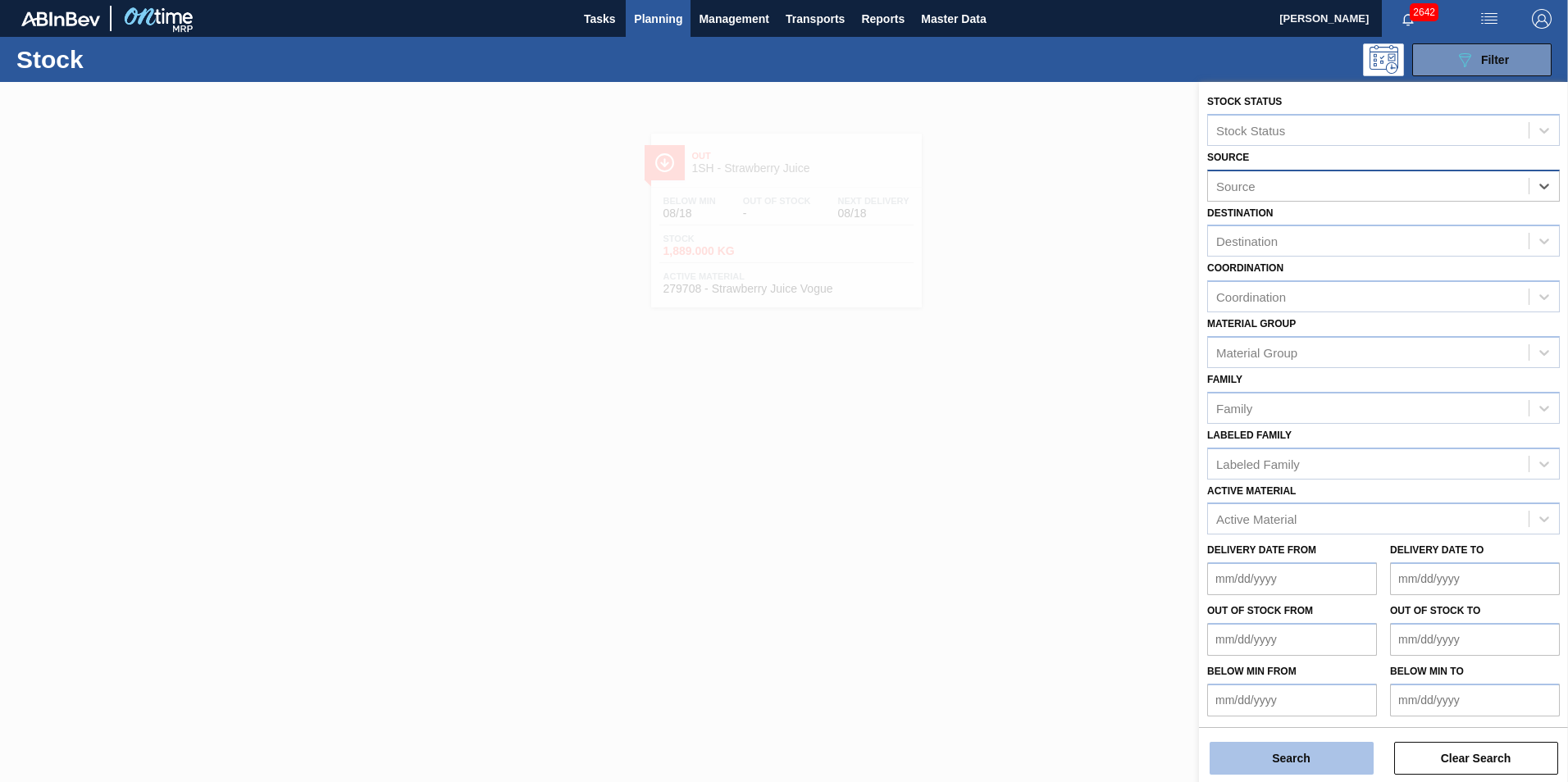
click at [1261, 763] on button "Search" at bounding box center [1292, 758] width 164 height 33
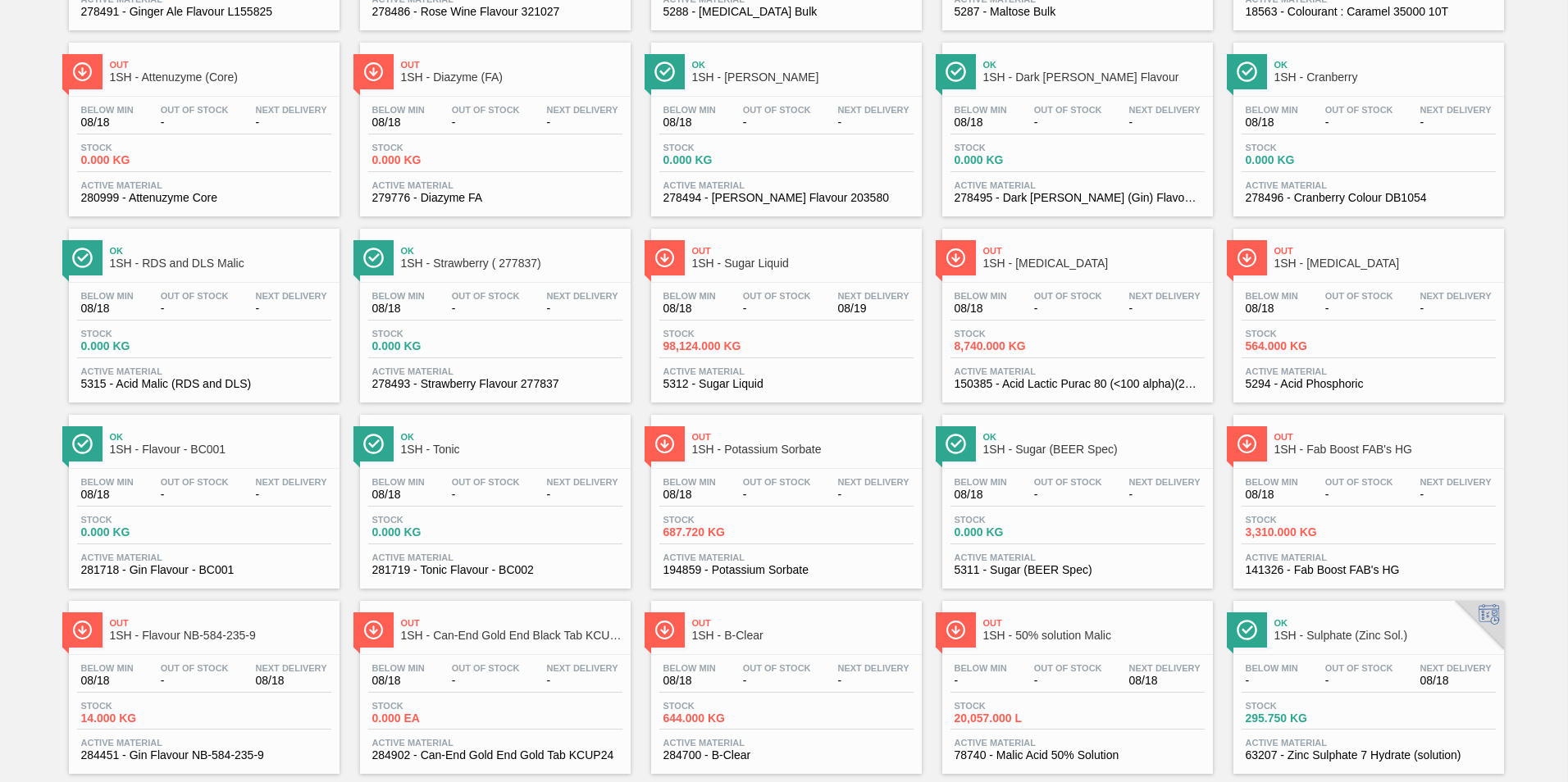
scroll to position [492, 0]
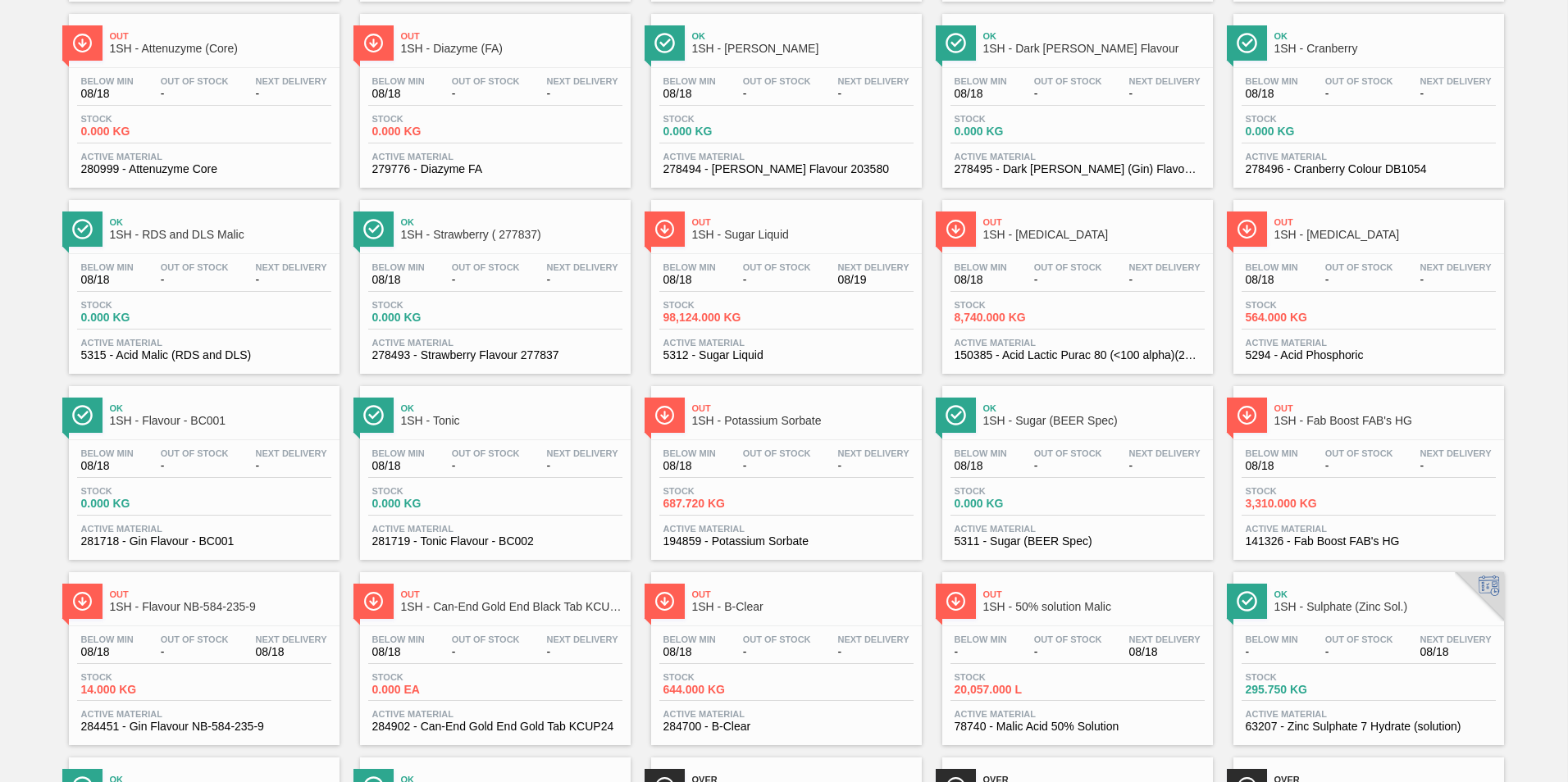
click at [1344, 416] on span "1SH - Fab Boost FAB's HG" at bounding box center [1384, 421] width 221 height 13
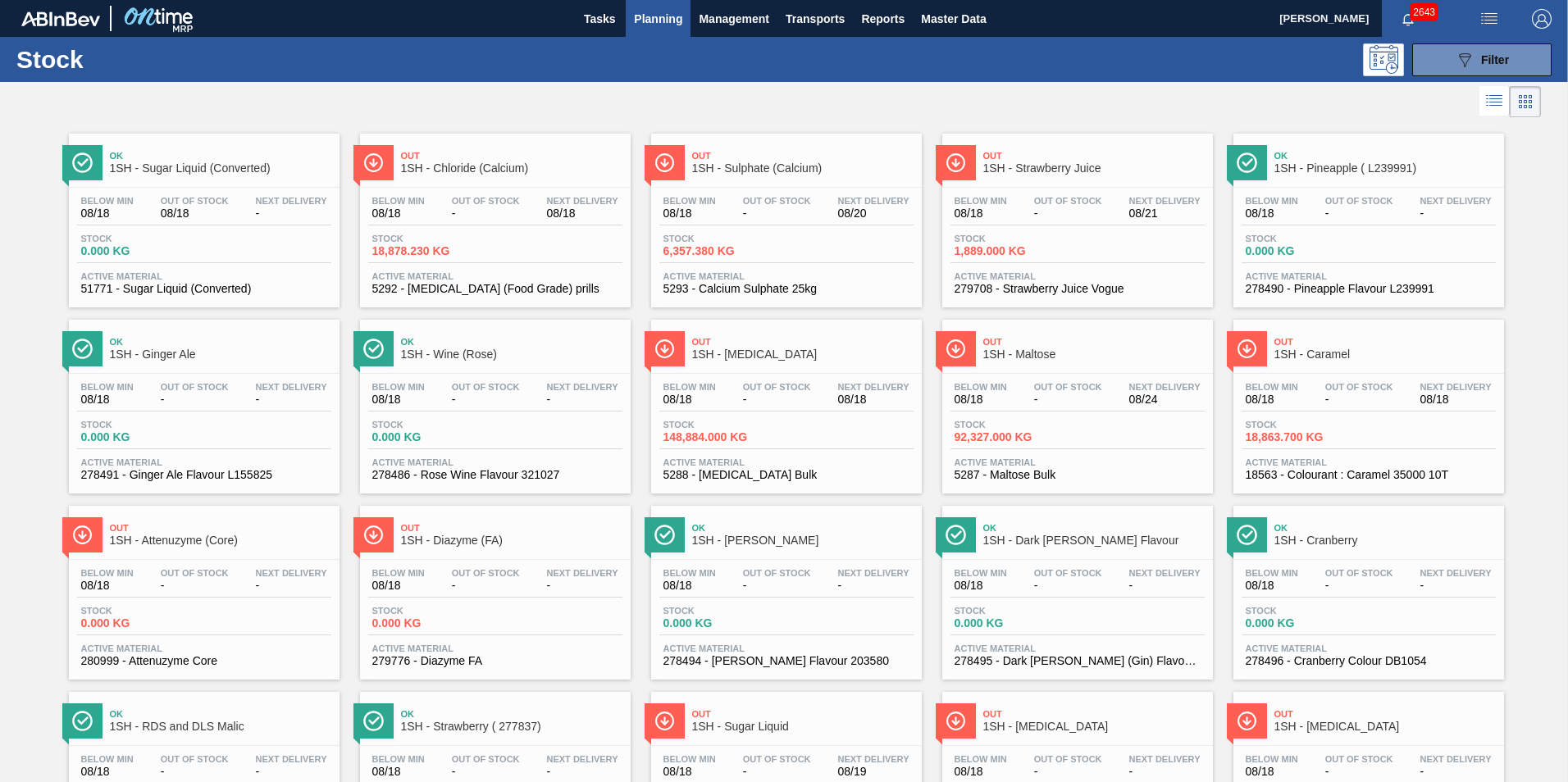
click at [573, 96] on div at bounding box center [770, 101] width 1541 height 39
